Goal: Transaction & Acquisition: Purchase product/service

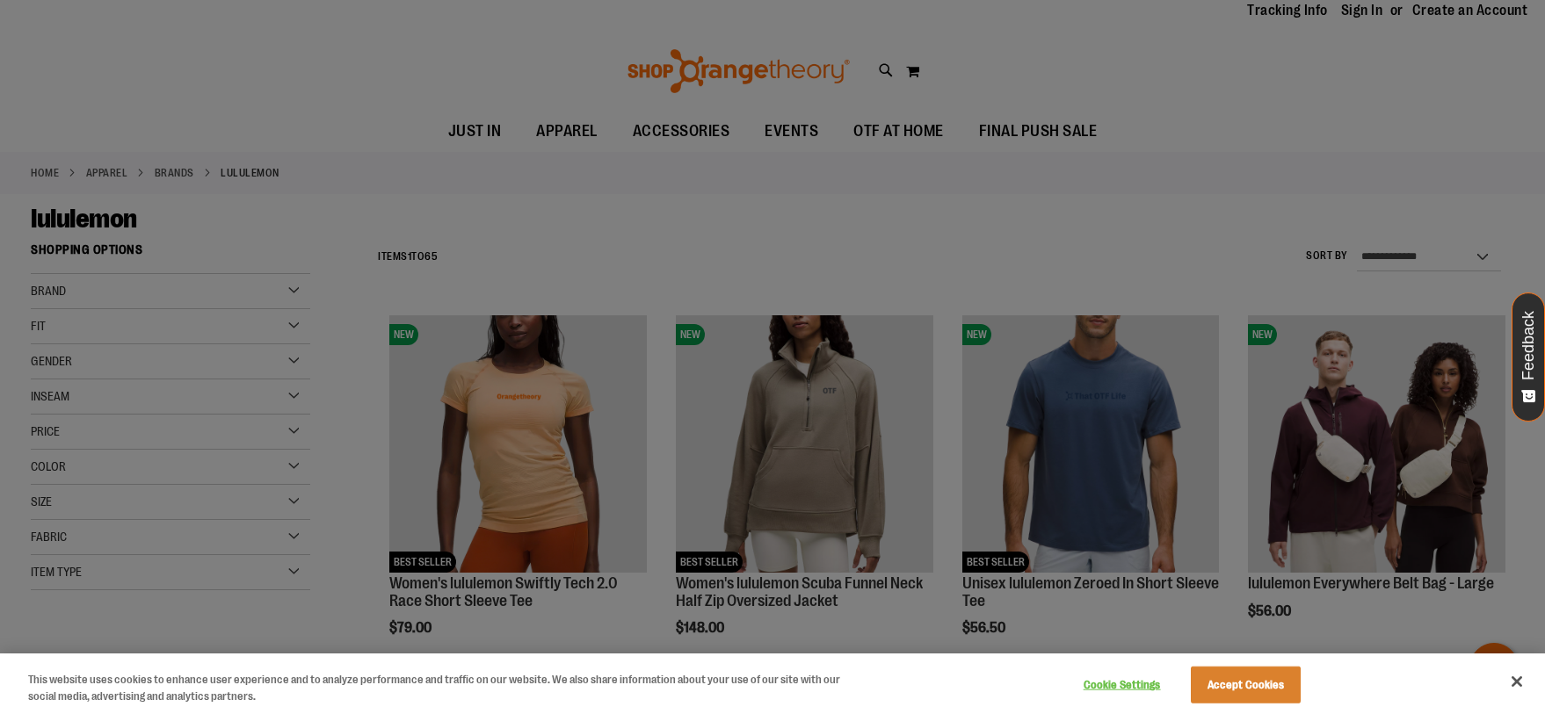
scroll to position [87, 0]
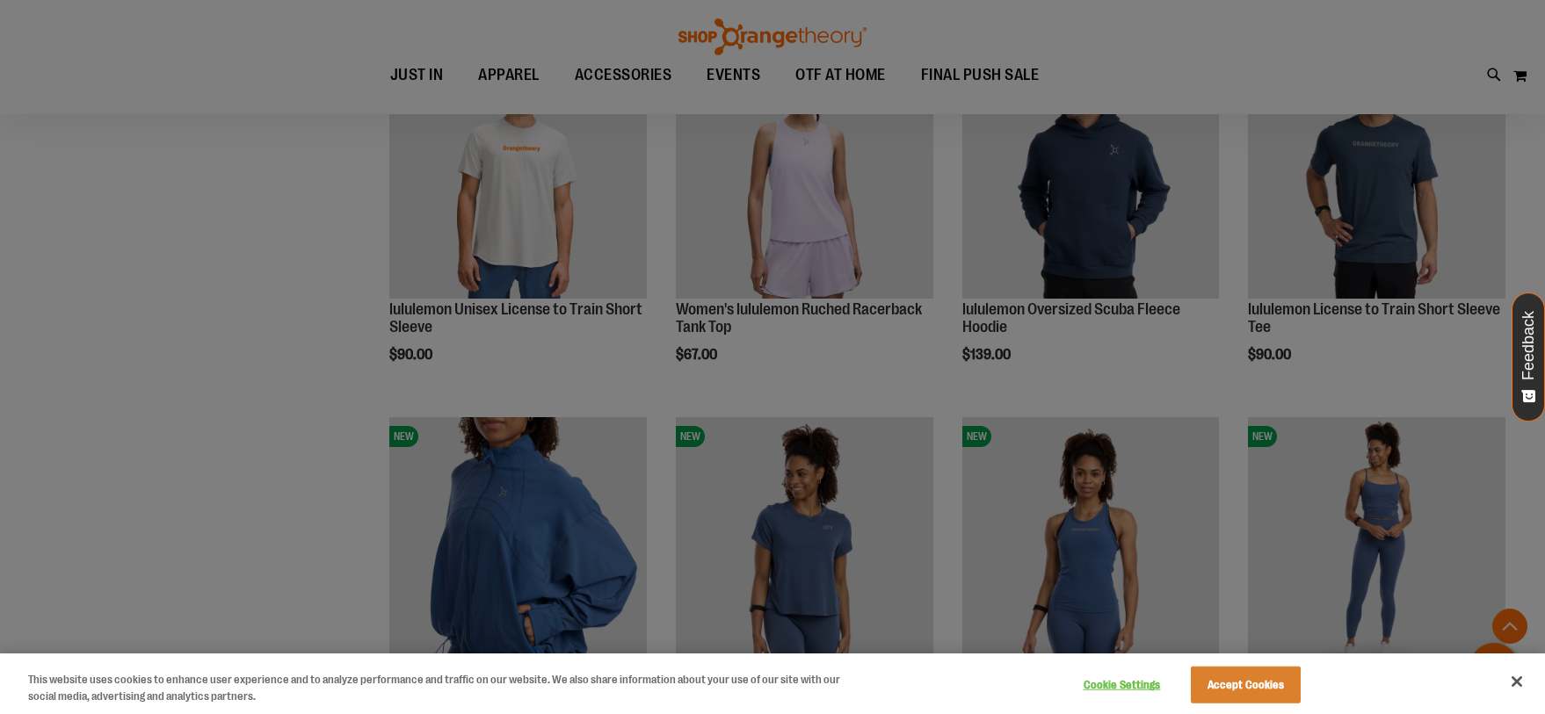
scroll to position [878, 0]
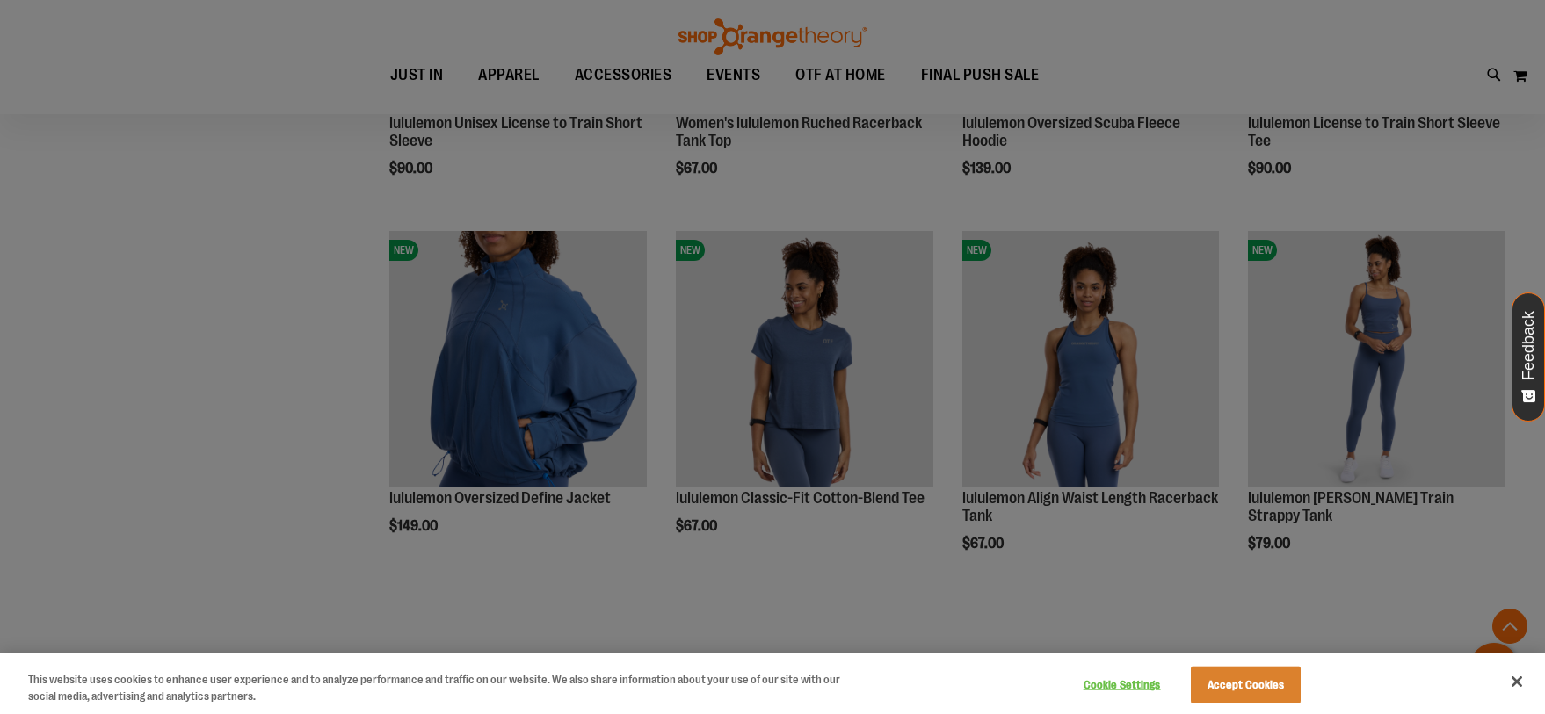
click at [132, 317] on div at bounding box center [772, 357] width 1545 height 714
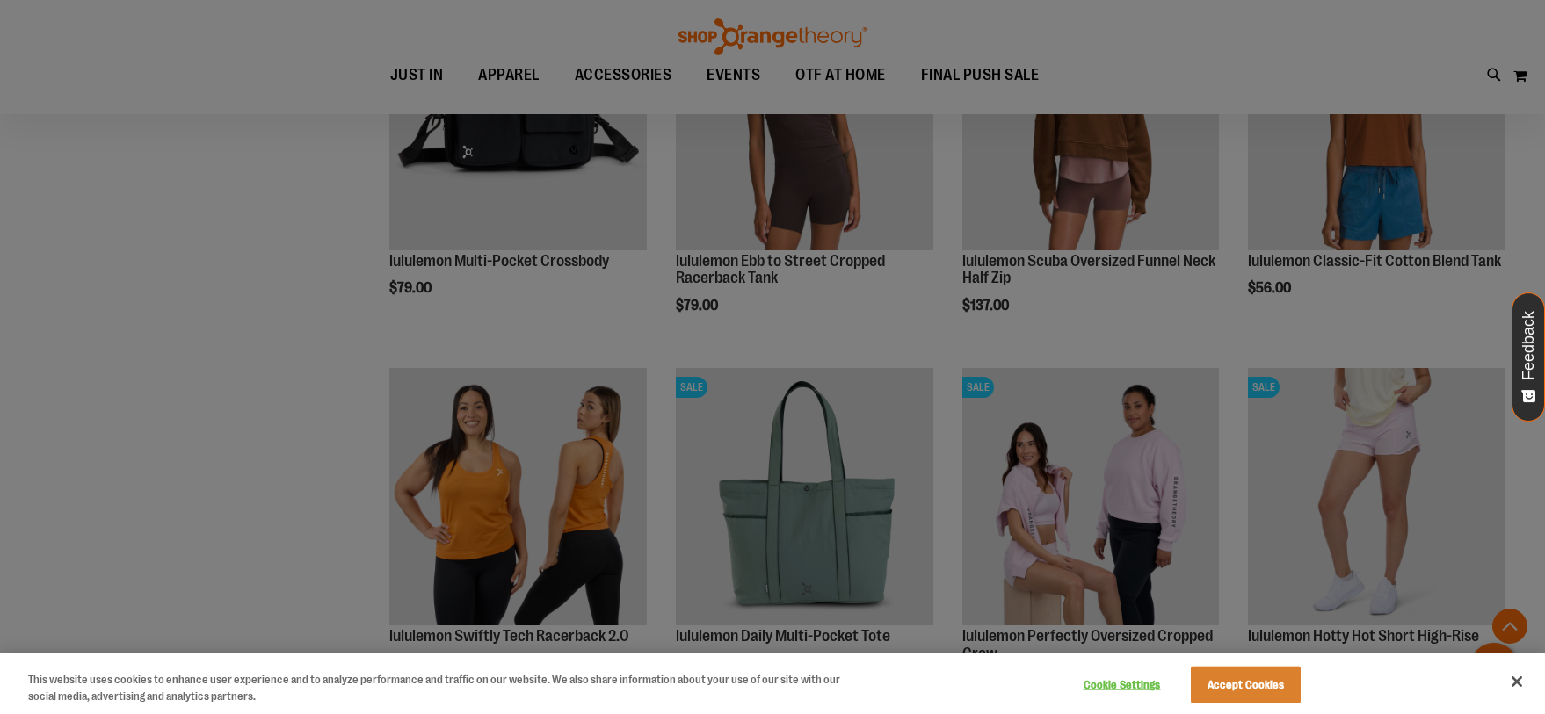
scroll to position [1229, 0]
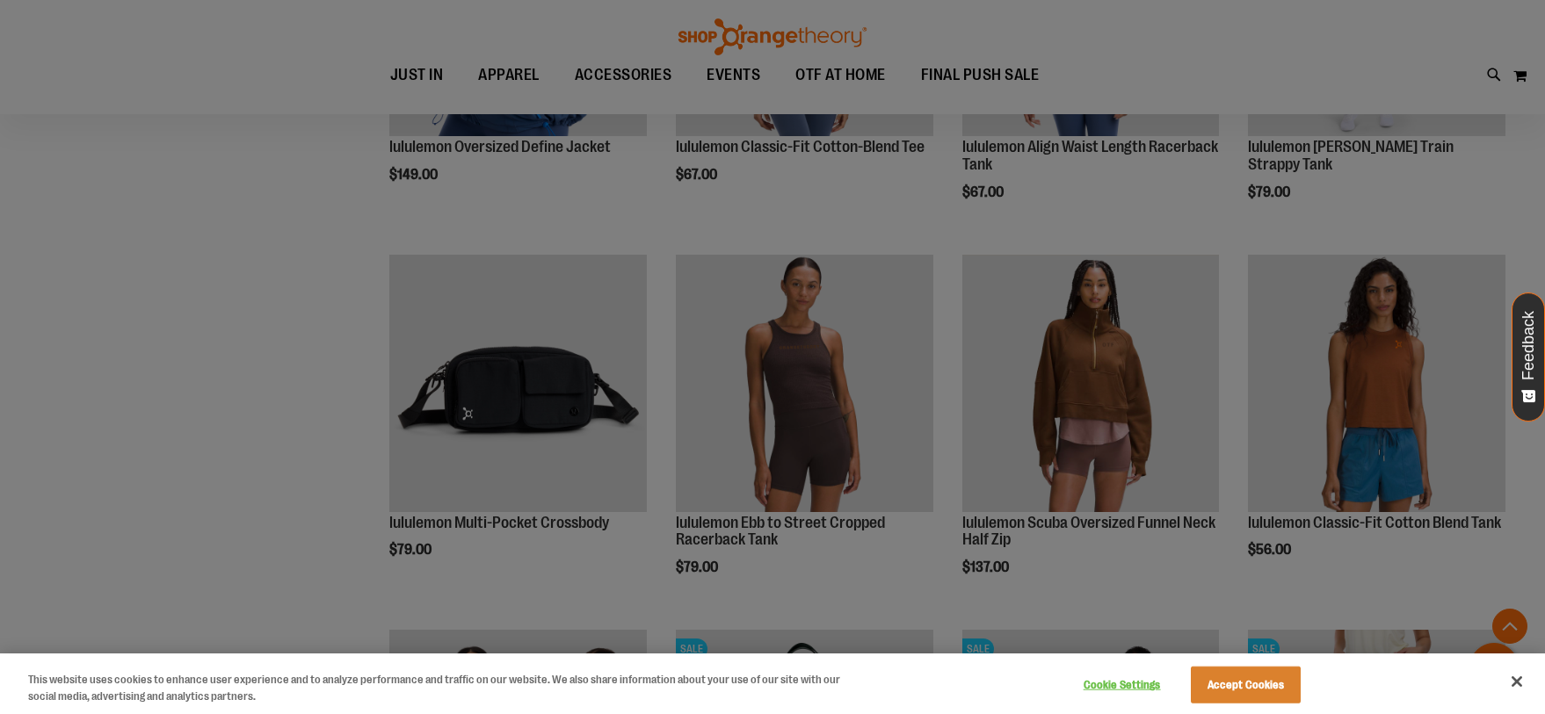
click at [215, 332] on div at bounding box center [772, 357] width 1545 height 714
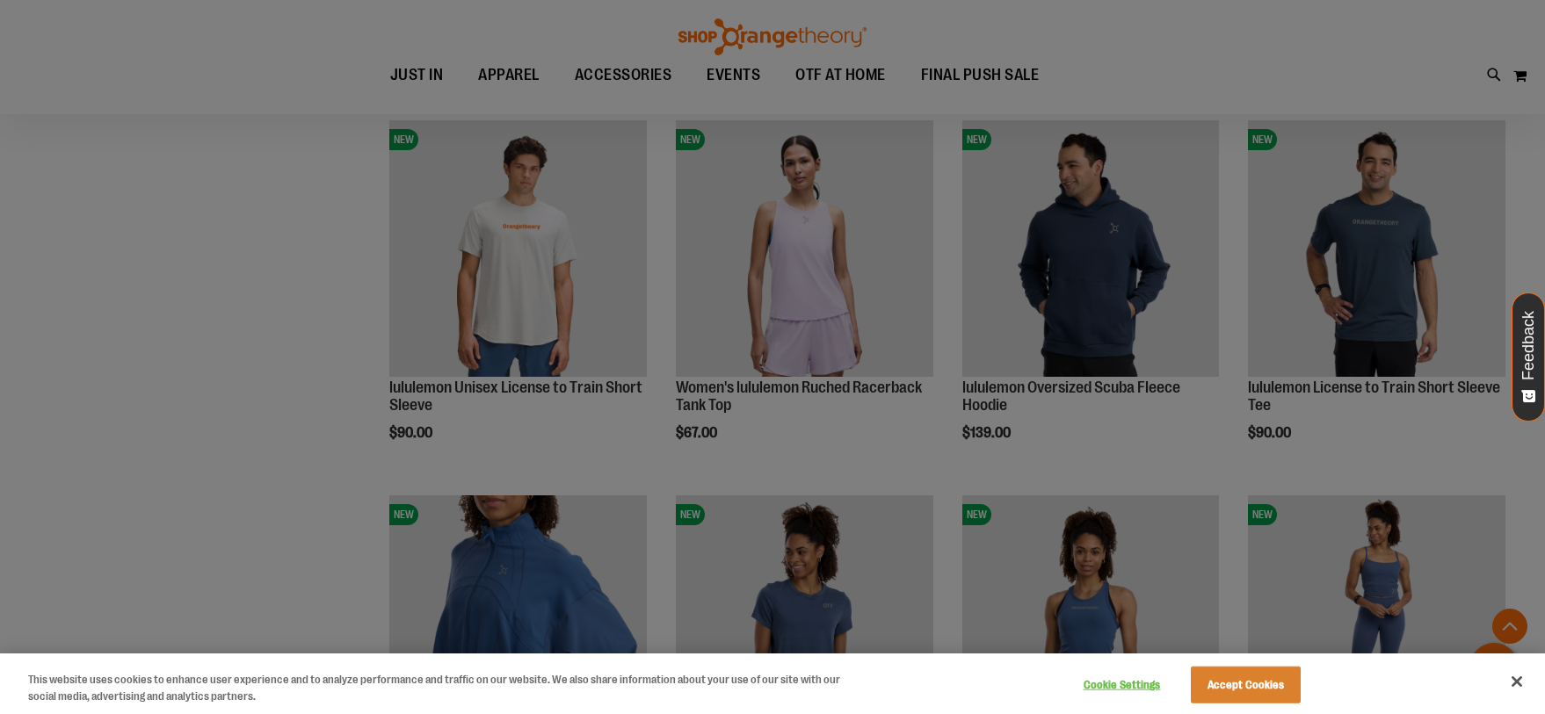
scroll to position [614, 0]
click at [997, 381] on div at bounding box center [772, 357] width 1545 height 714
click at [1074, 277] on div at bounding box center [772, 357] width 1545 height 714
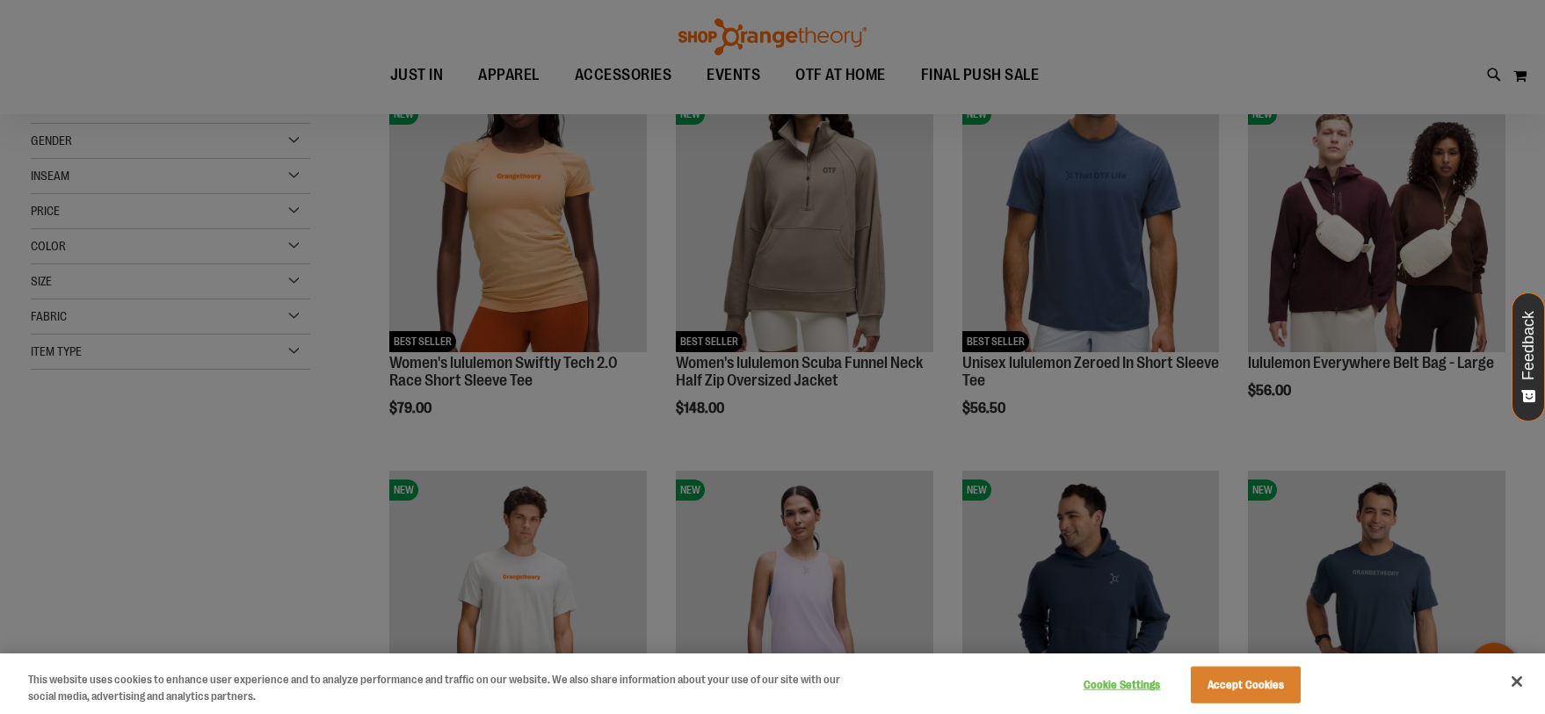
scroll to position [0, 0]
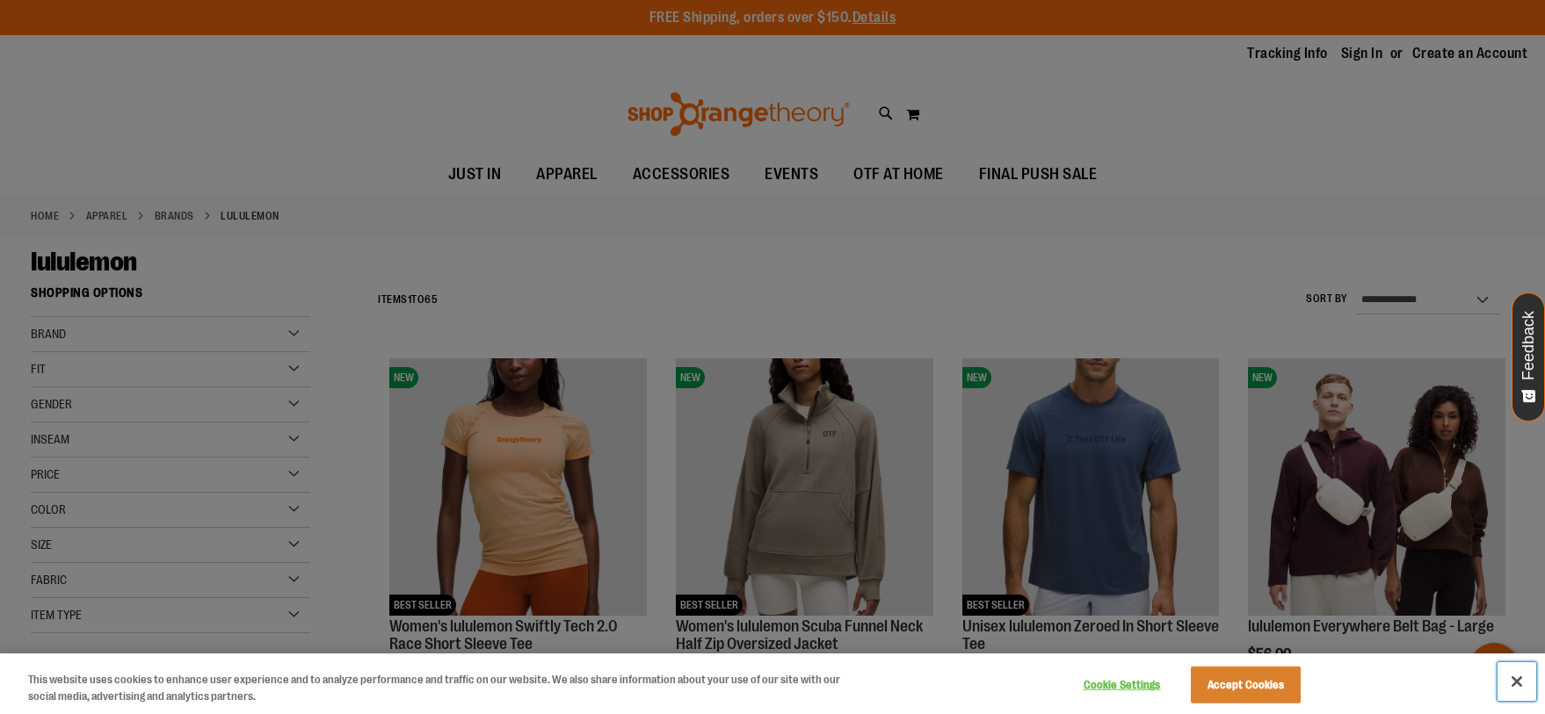
click at [1519, 678] on button "Close" at bounding box center [1516, 682] width 39 height 39
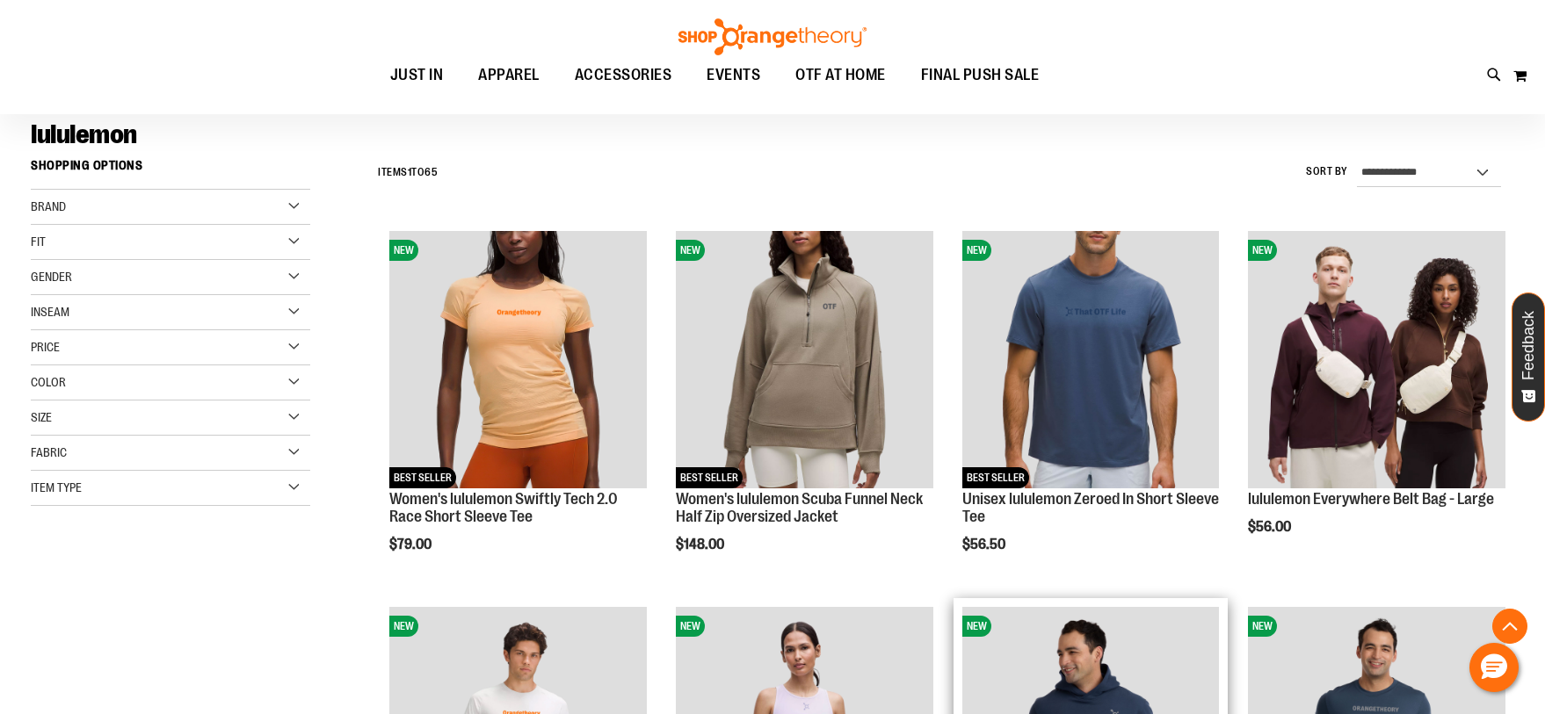
scroll to position [351, 0]
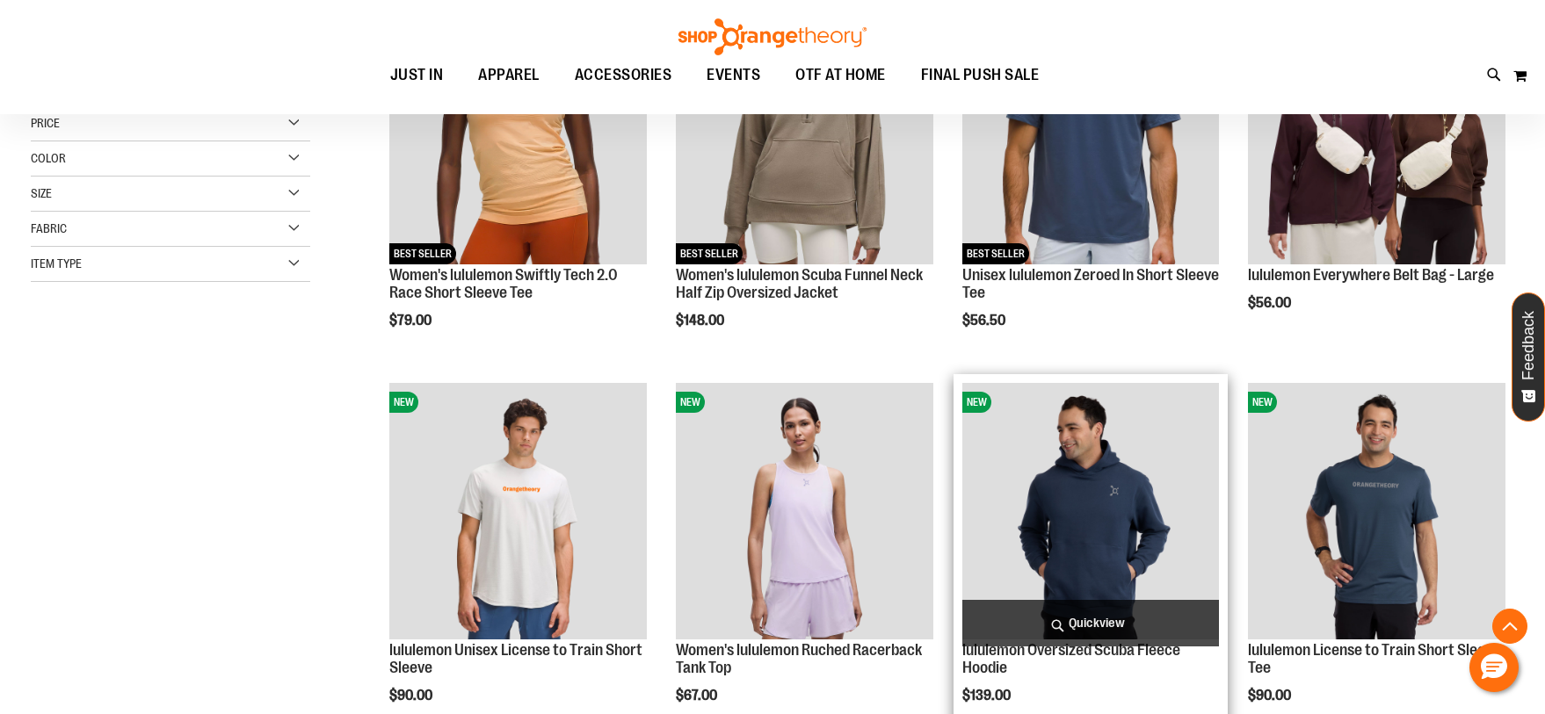
click at [1120, 555] on img "product" at bounding box center [1090, 511] width 257 height 257
